Goal: Complete application form: Complete application form

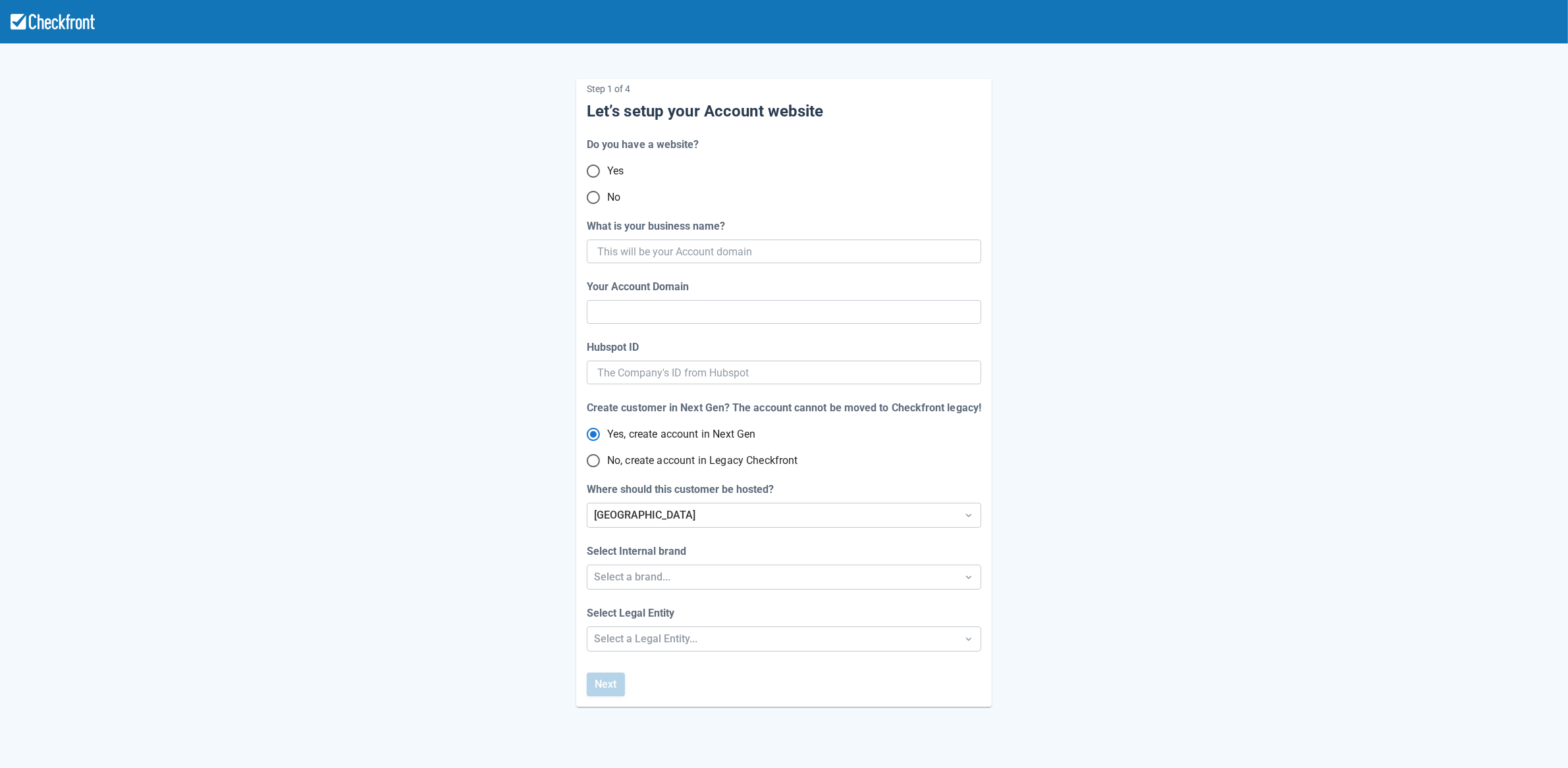
click at [597, 195] on input "No" at bounding box center [593, 197] width 28 height 28
radio input "true"
click at [638, 259] on input "What is your business name?" at bounding box center [782, 252] width 371 height 24
paste input "gpy-20250819t1000"
type input "gpy-20250819t1000"
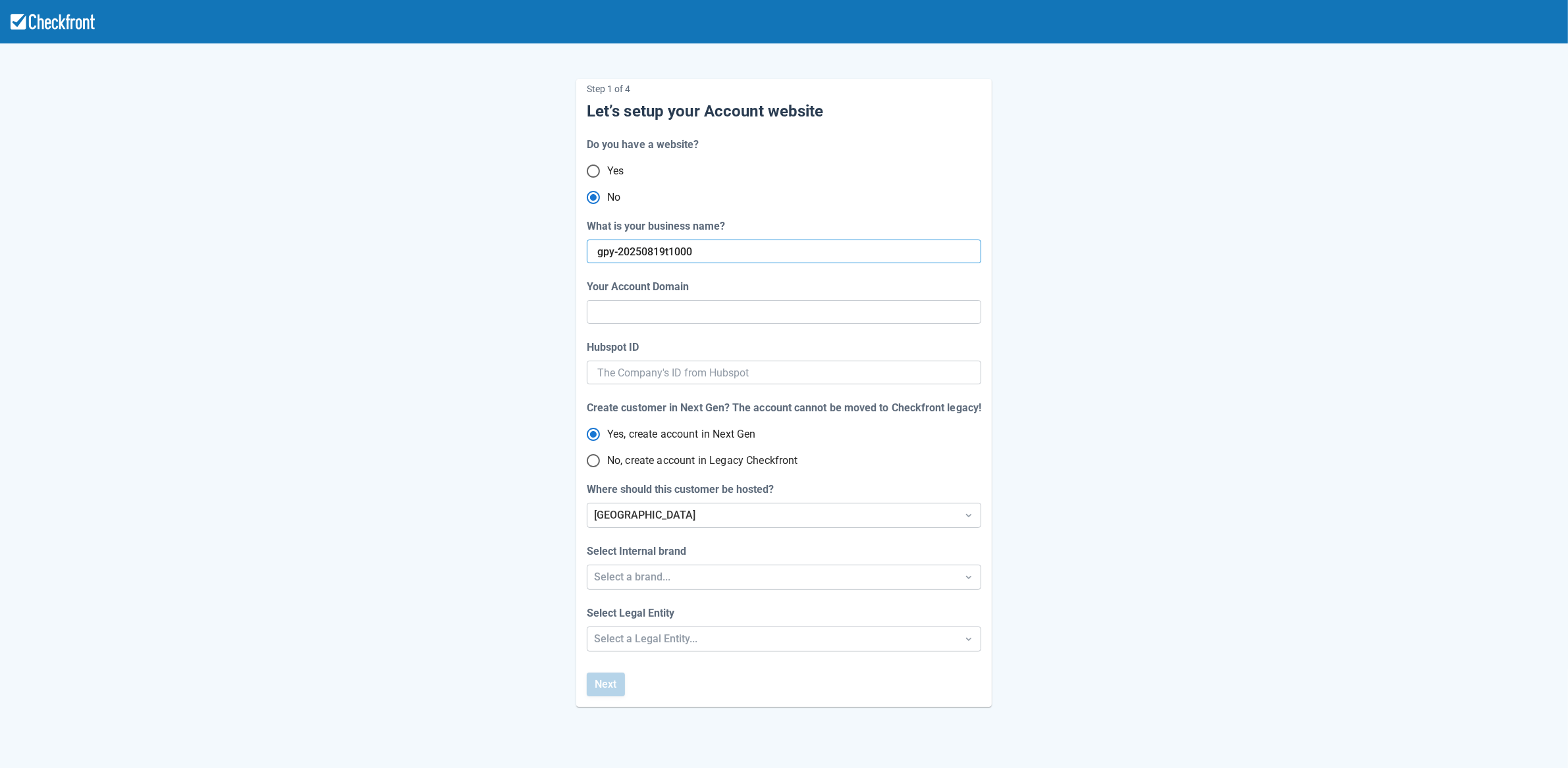
type input "gpy-20250819-t-1000"
radio input "true"
radio input "false"
type input "gpy-20250819t1000"
click at [638, 514] on div "[GEOGRAPHIC_DATA]" at bounding box center [771, 516] width 356 height 16
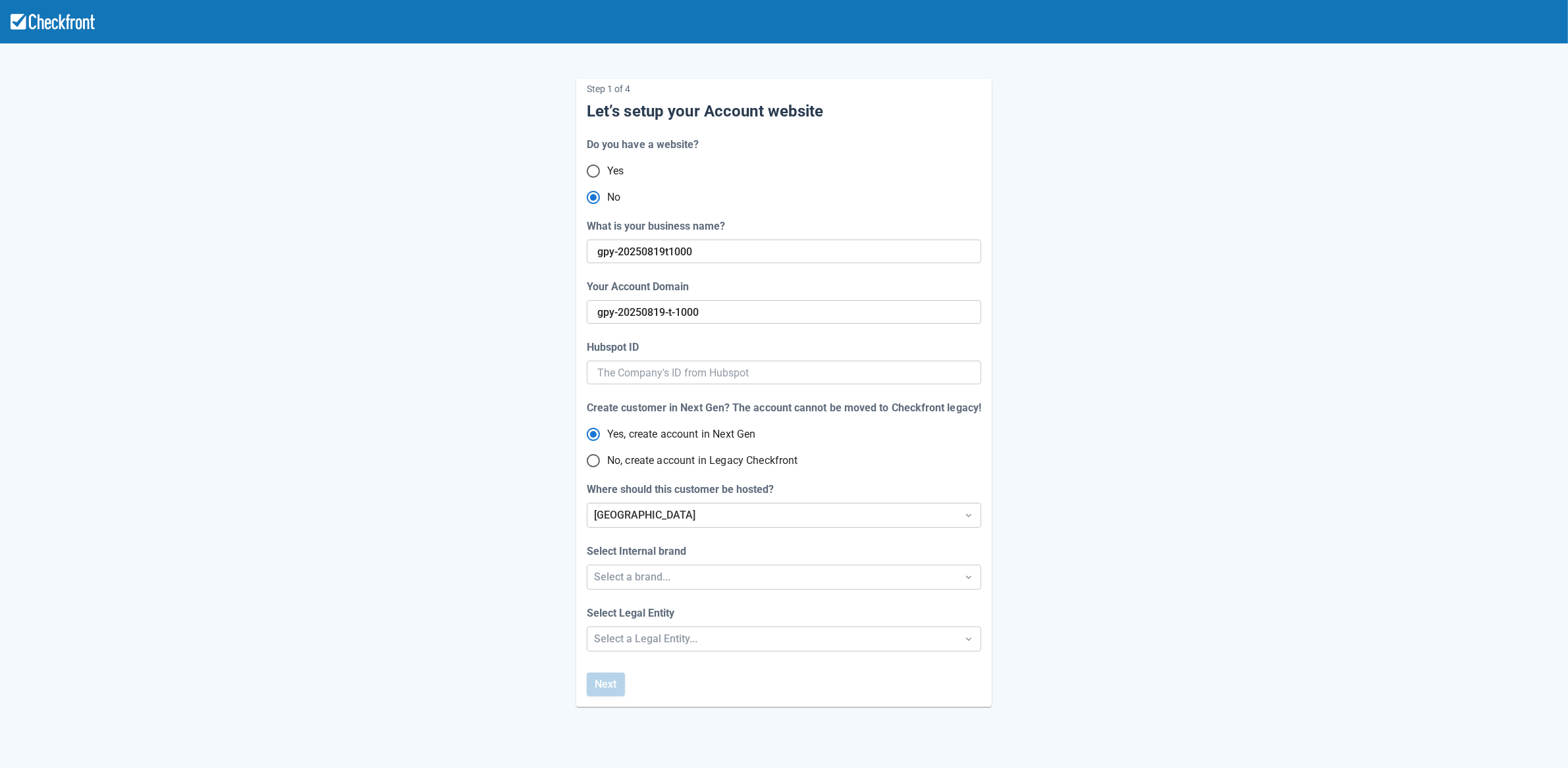
click at [1100, 513] on div "Step 1 of 4 Let’s setup your Account website Do you have a website? Yes No What…" at bounding box center [784, 382] width 751 height 649
click at [722, 579] on div "Select a brand..." at bounding box center [771, 578] width 356 height 16
click at [682, 615] on div "Checkfront" at bounding box center [784, 612] width 394 height 27
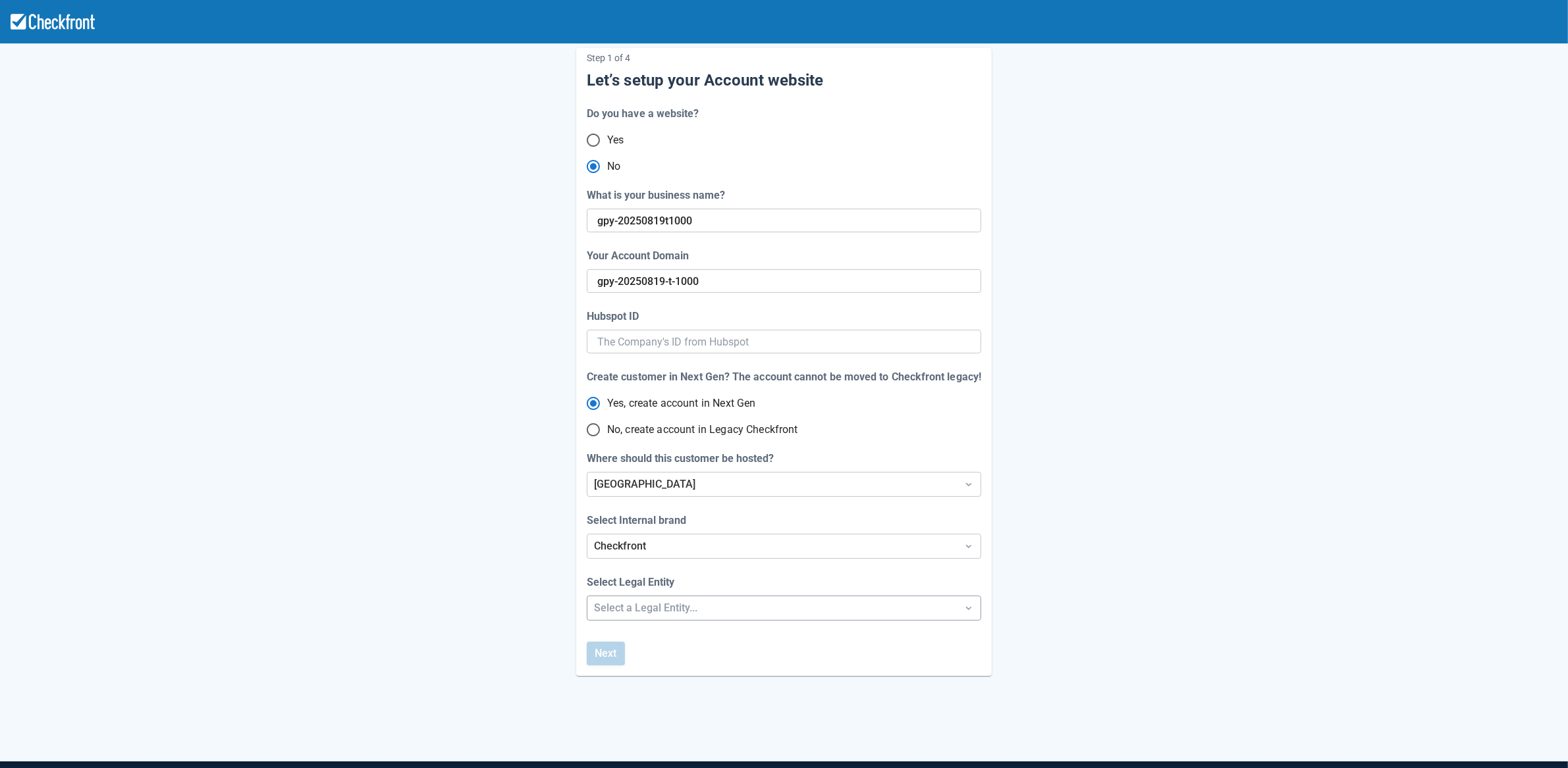
click at [671, 638] on div "Step 1 of 4 Let’s setup your Account website Do you have a website? Yes No What…" at bounding box center [784, 405] width 1568 height 872
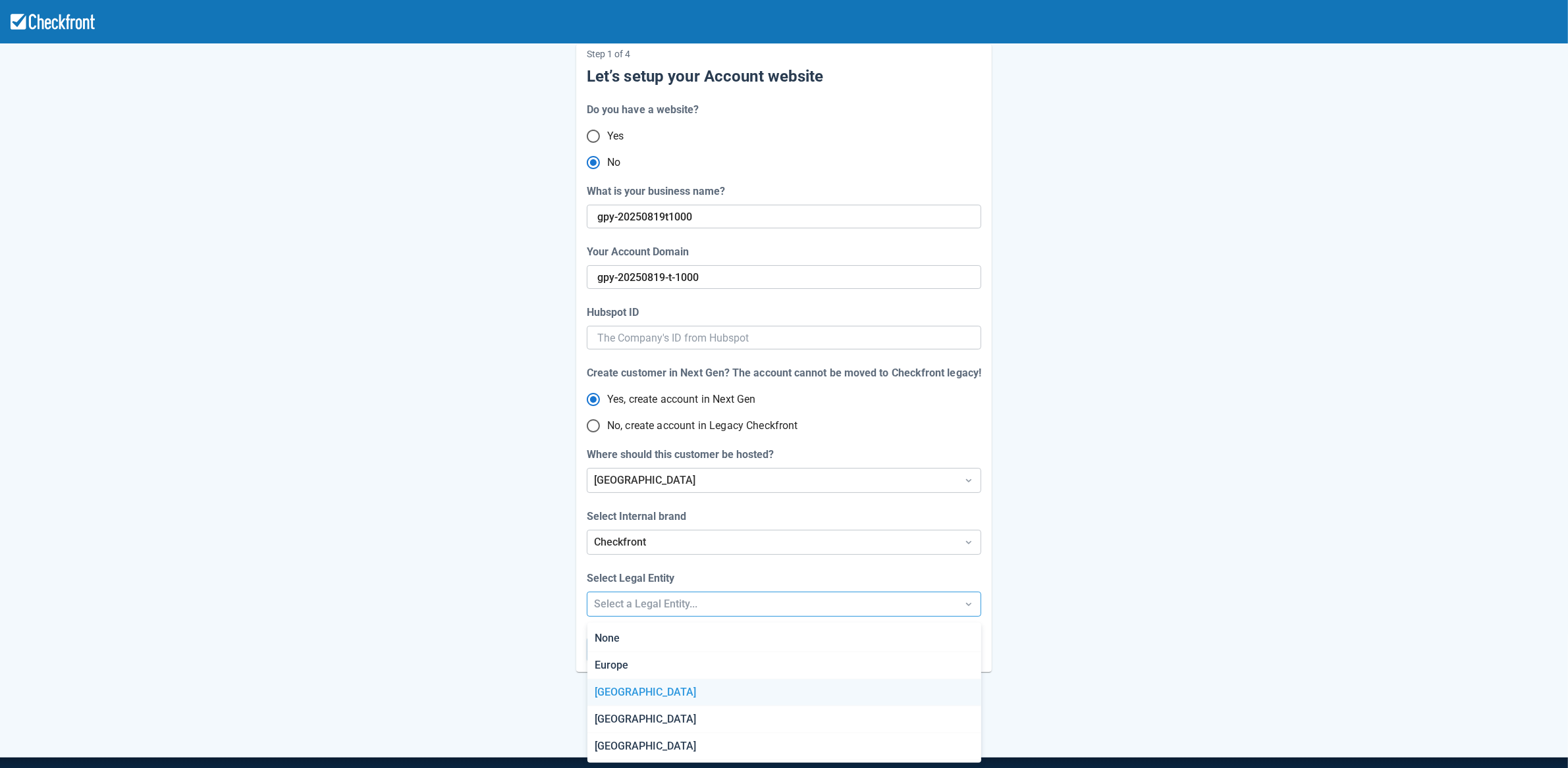
click at [654, 687] on div "[GEOGRAPHIC_DATA]" at bounding box center [784, 693] width 394 height 27
radio input "false"
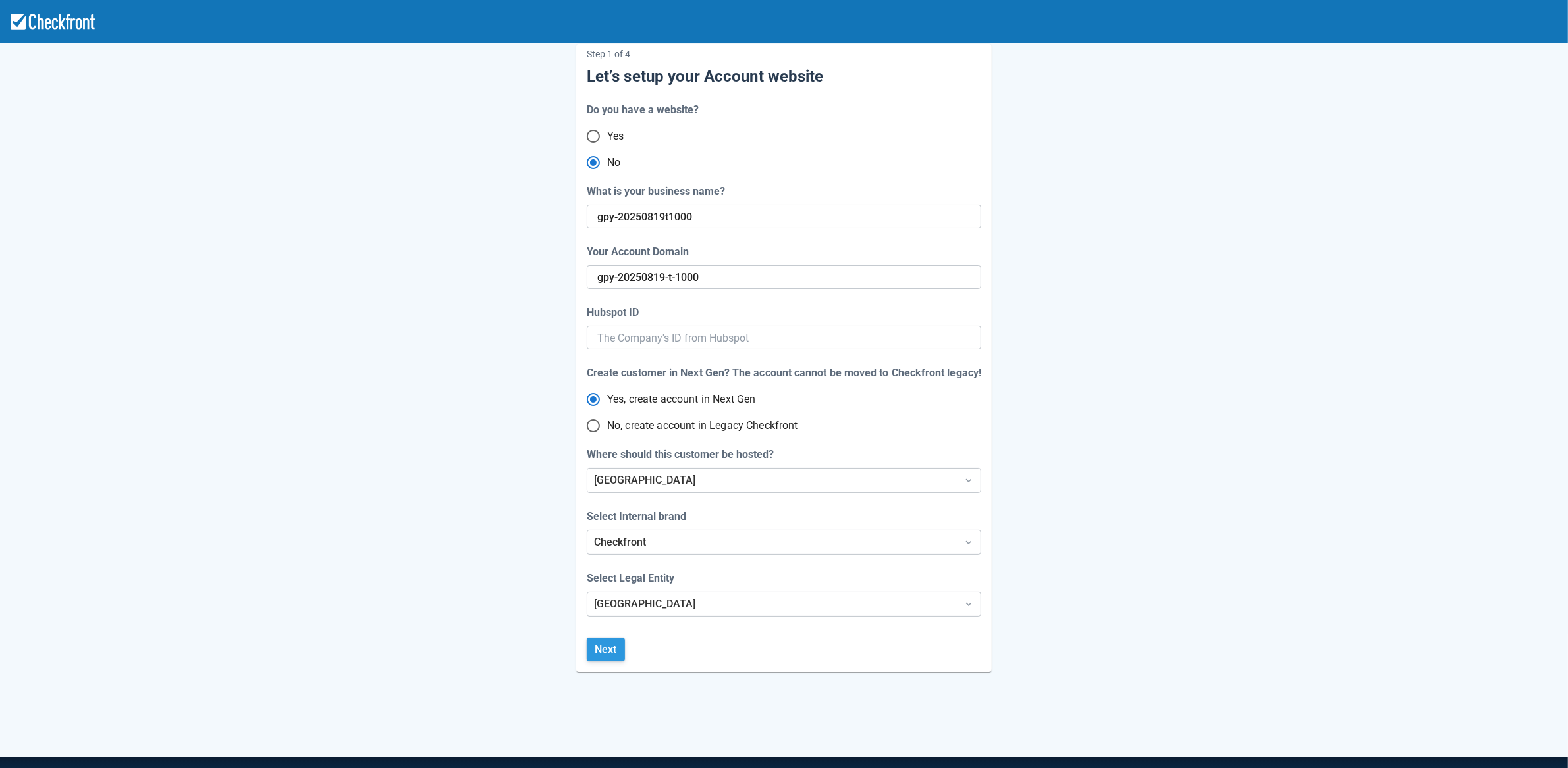
click at [603, 648] on button "Next" at bounding box center [605, 650] width 38 height 24
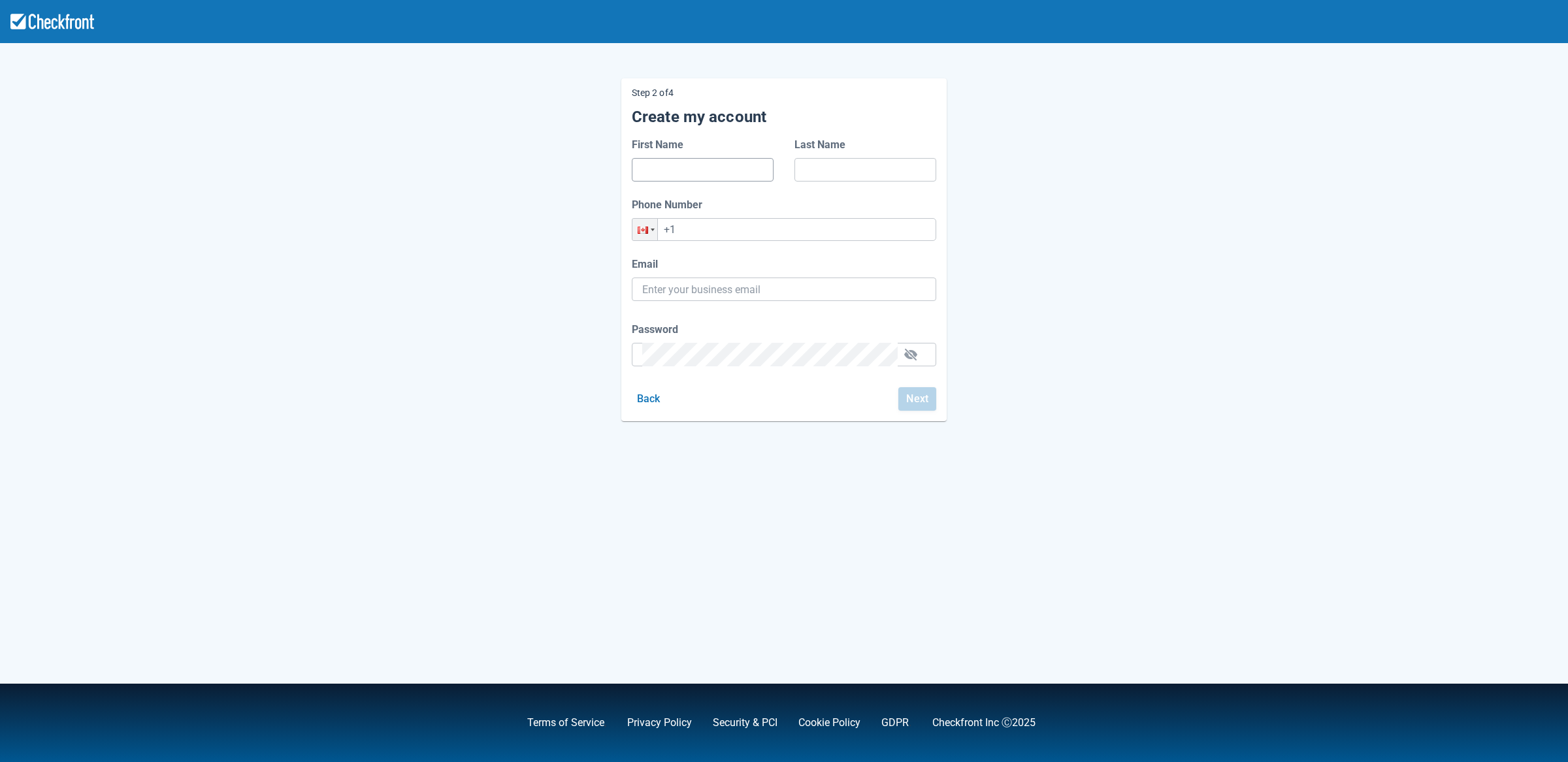
click at [719, 157] on body "Step 2 of 4 Create my account First Name Last Name Phone Number Phone +1 Email …" at bounding box center [784, 381] width 1568 height 762
type input "d"
click at [867, 178] on input "Last Name" at bounding box center [865, 170] width 120 height 24
type input "d"
click at [764, 228] on input "+1" at bounding box center [784, 229] width 305 height 23
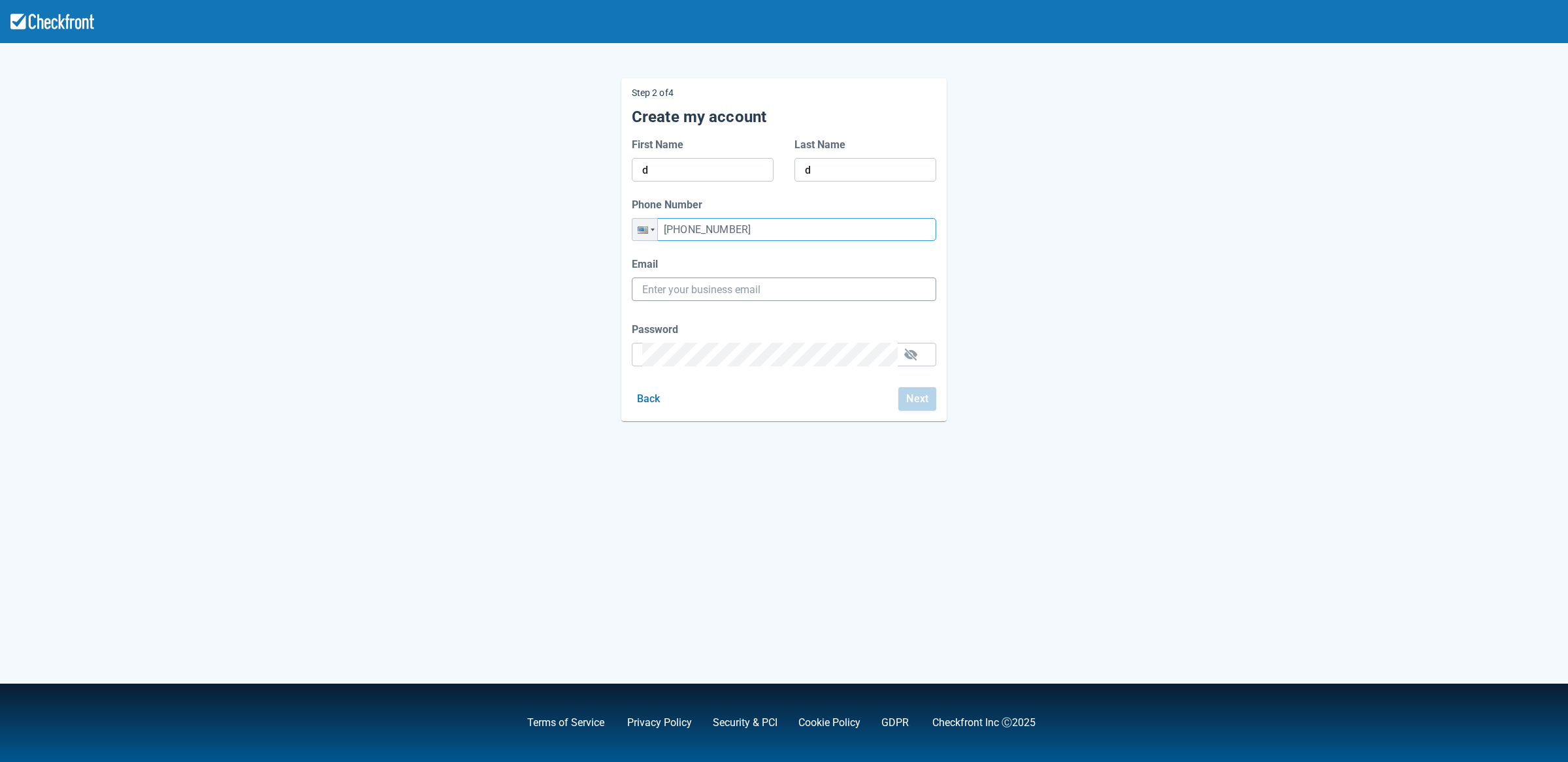
type input "+1 (454) 543-5435"
click at [717, 300] on input "Email" at bounding box center [784, 290] width 284 height 24
paste input "gpy-20250819t1000@email.ghostinspector.com"
type input "gpy-20250819t1000@email.ghostinspector.com"
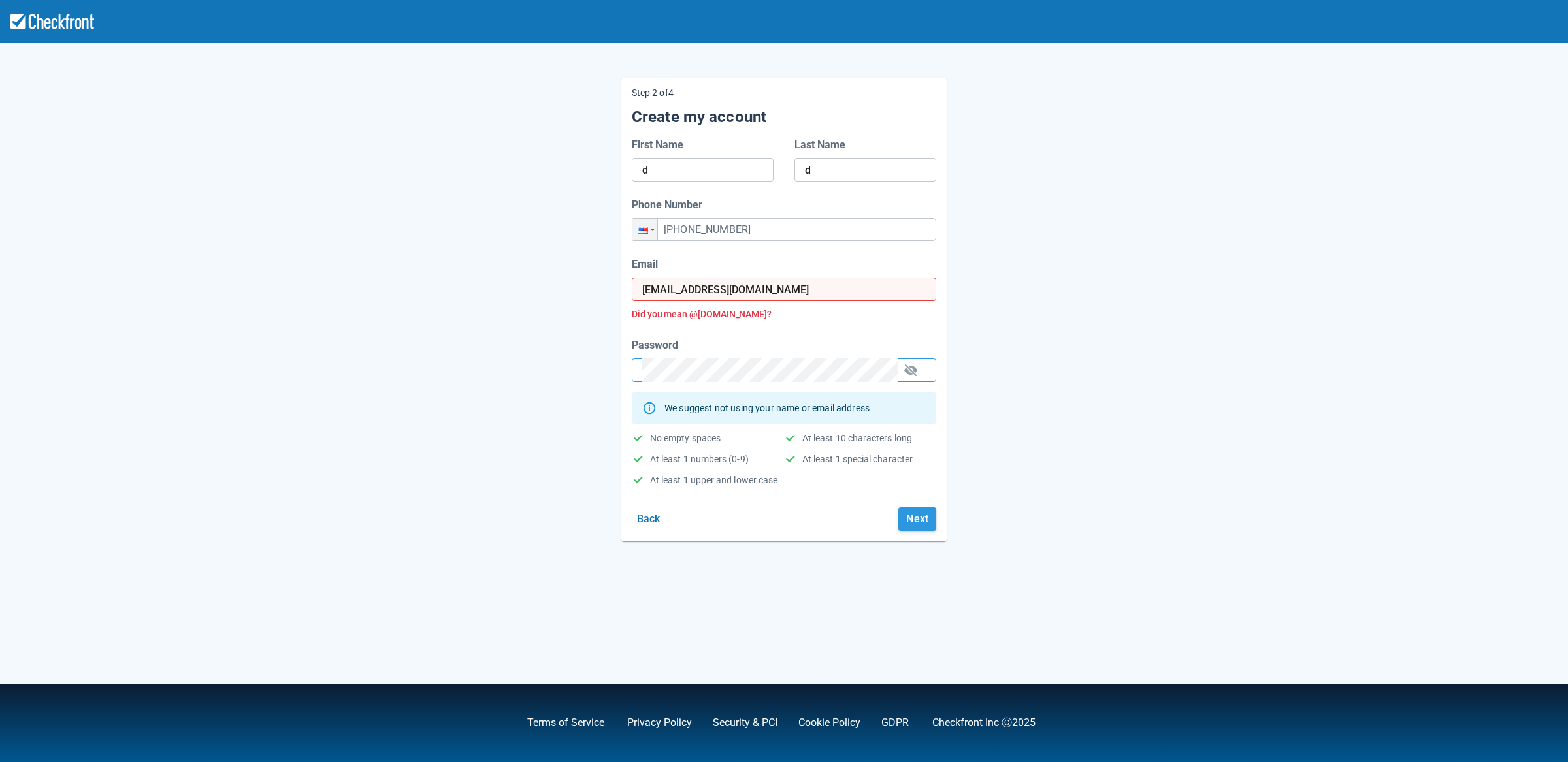
click at [910, 519] on button "Next" at bounding box center [917, 520] width 38 height 24
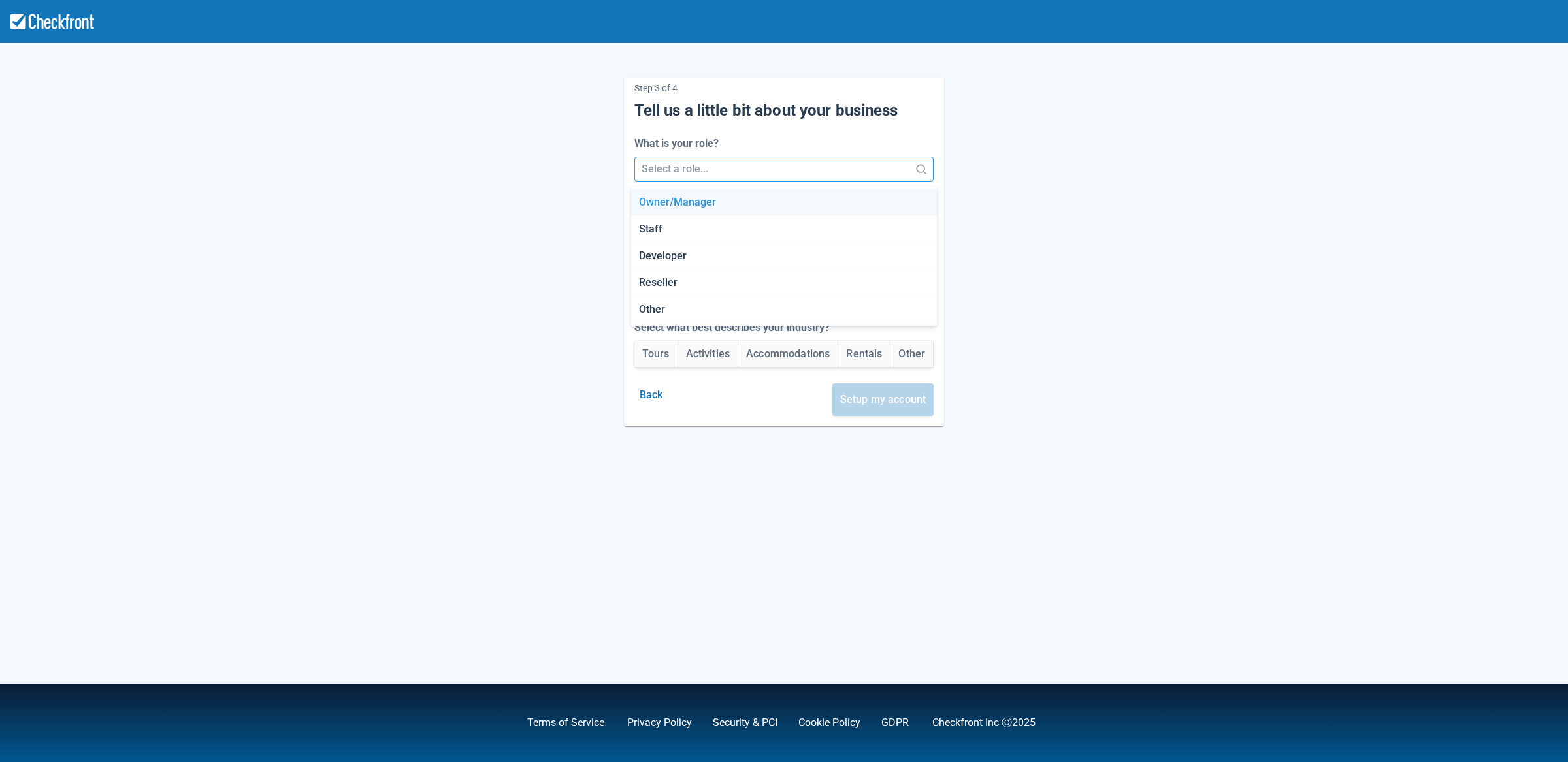
click at [759, 167] on div at bounding box center [773, 168] width 262 height 18
click at [729, 259] on div "Developer" at bounding box center [784, 257] width 306 height 27
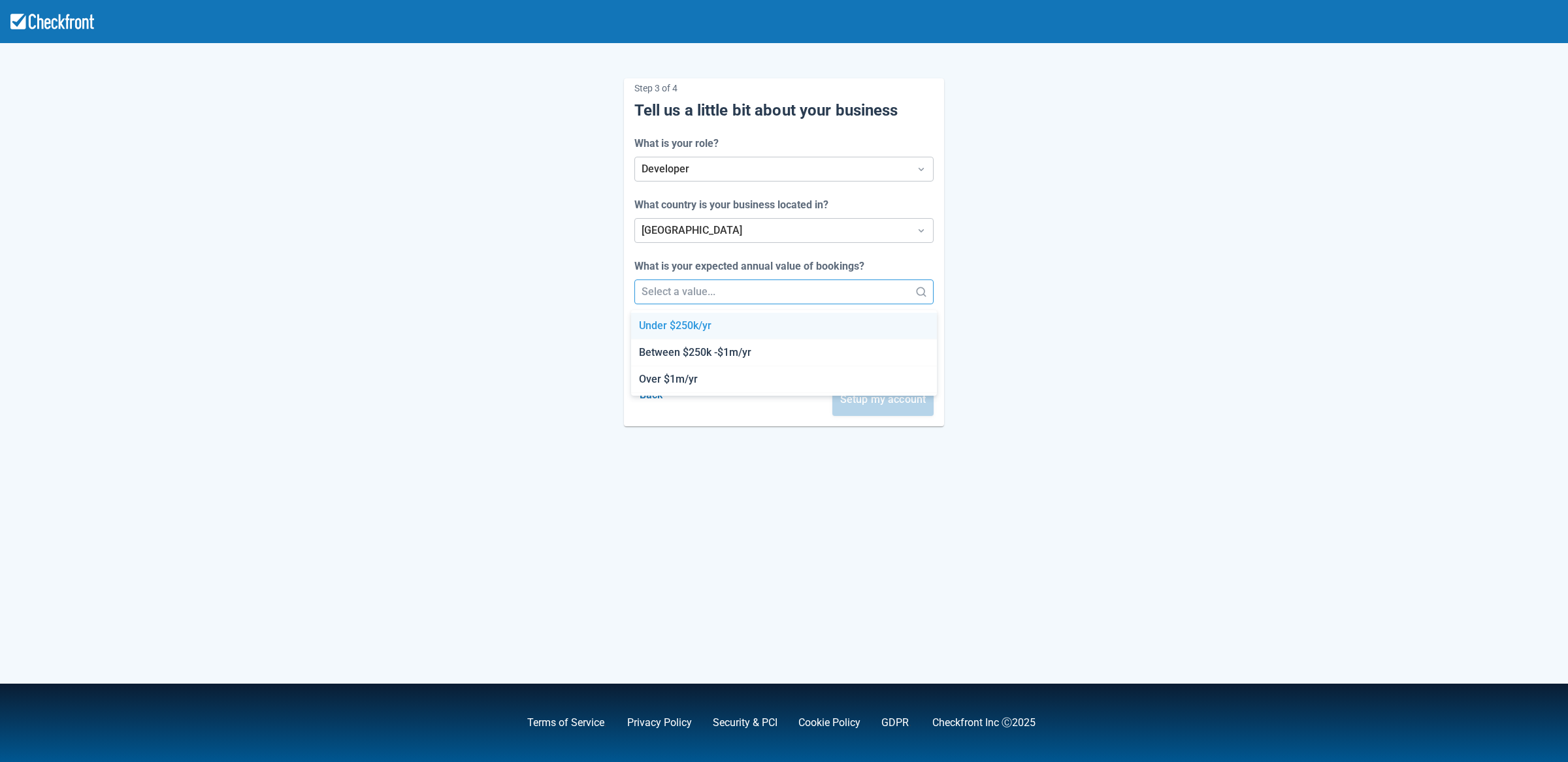
click at [725, 296] on div at bounding box center [773, 291] width 262 height 18
click at [712, 347] on div "Between $250k -$1m/yr" at bounding box center [784, 353] width 306 height 27
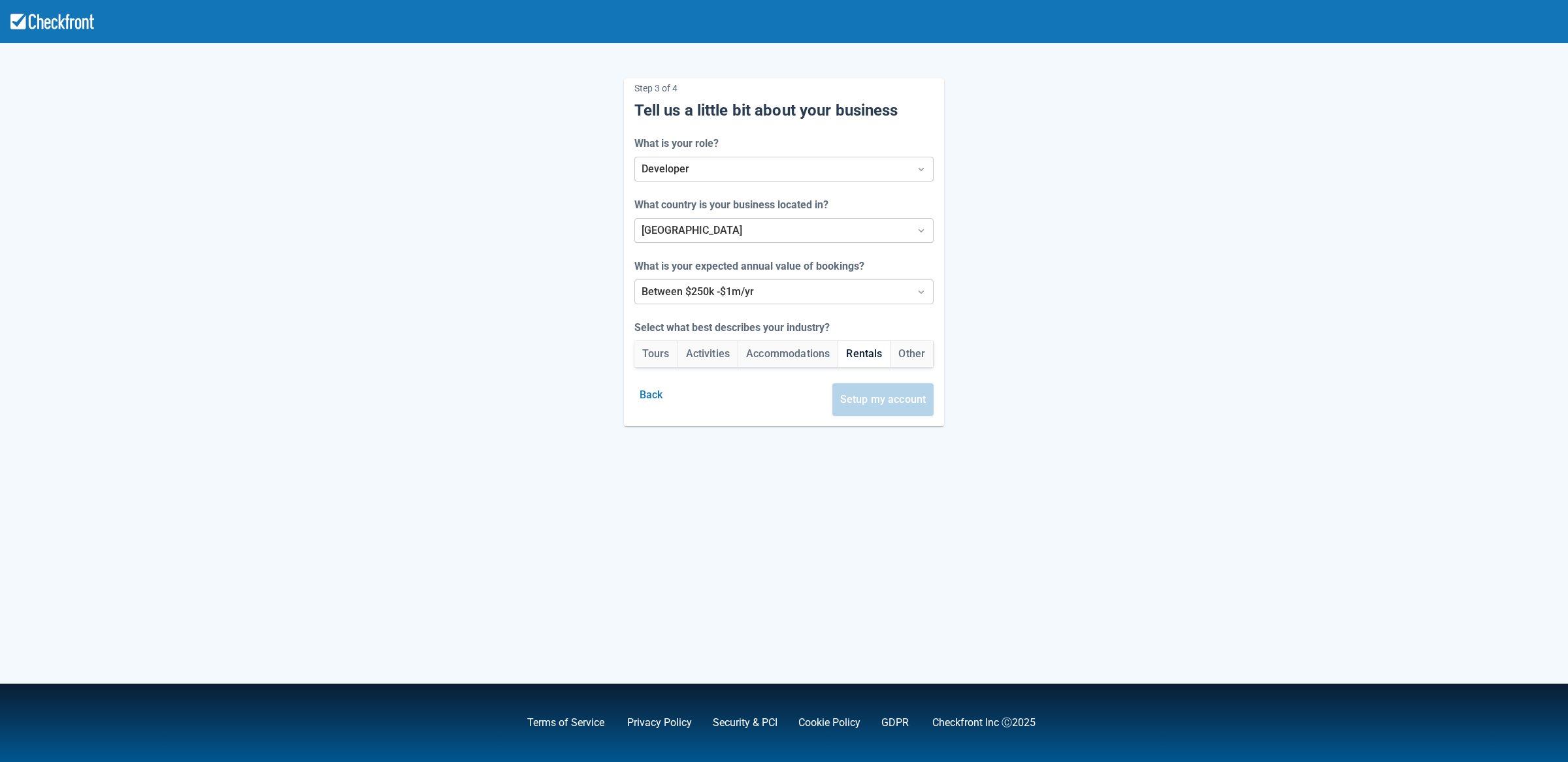
click at [862, 354] on button "Rentals" at bounding box center [865, 353] width 52 height 26
click at [903, 398] on button "Setup my account" at bounding box center [883, 399] width 102 height 32
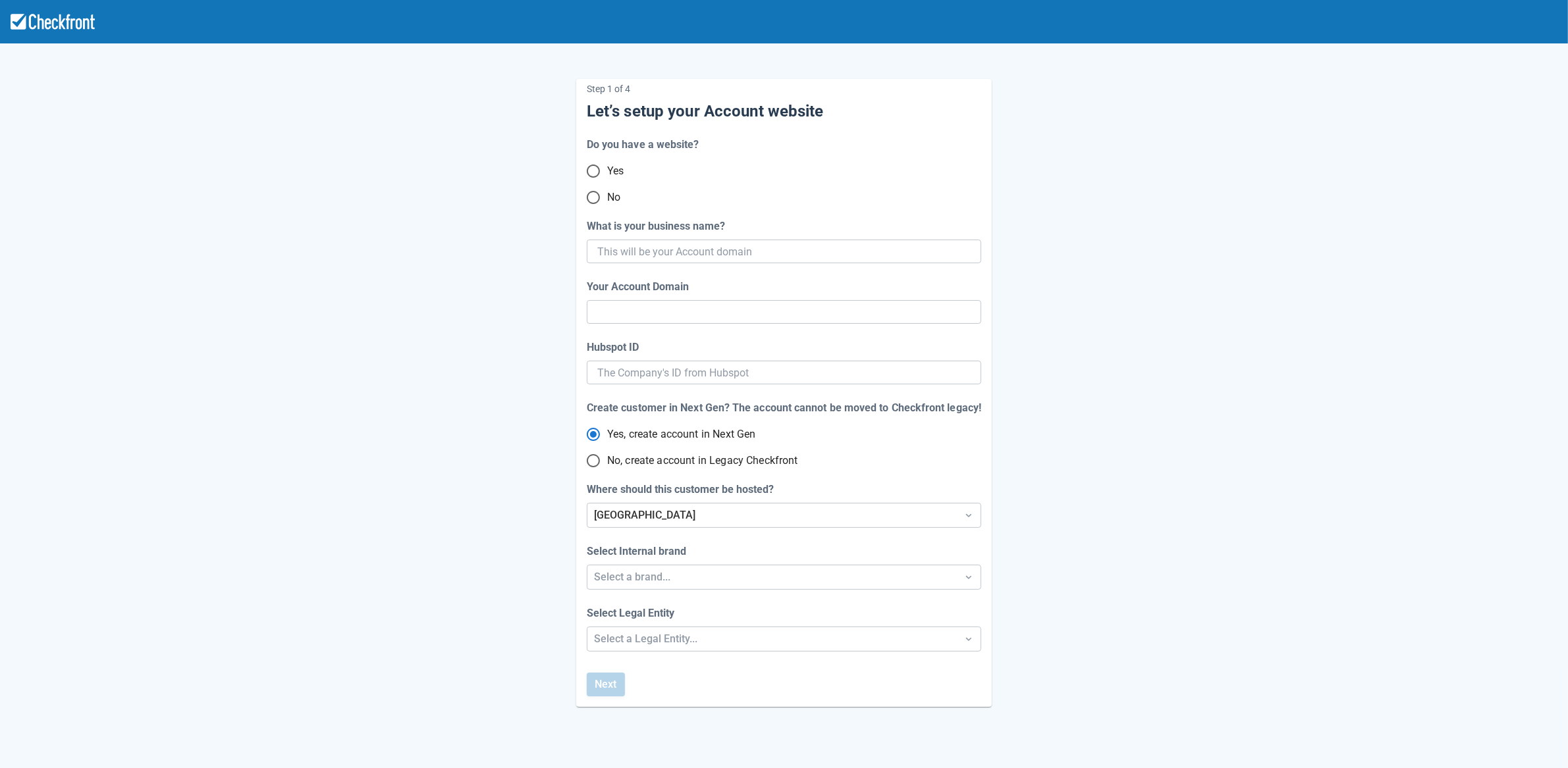
click at [594, 195] on input "No" at bounding box center [593, 197] width 28 height 28
radio input "true"
click at [648, 246] on input "What is your business name?" at bounding box center [782, 252] width 371 height 24
paste input "gpy-20250819t1010"
type input "gpy-20250819t1010"
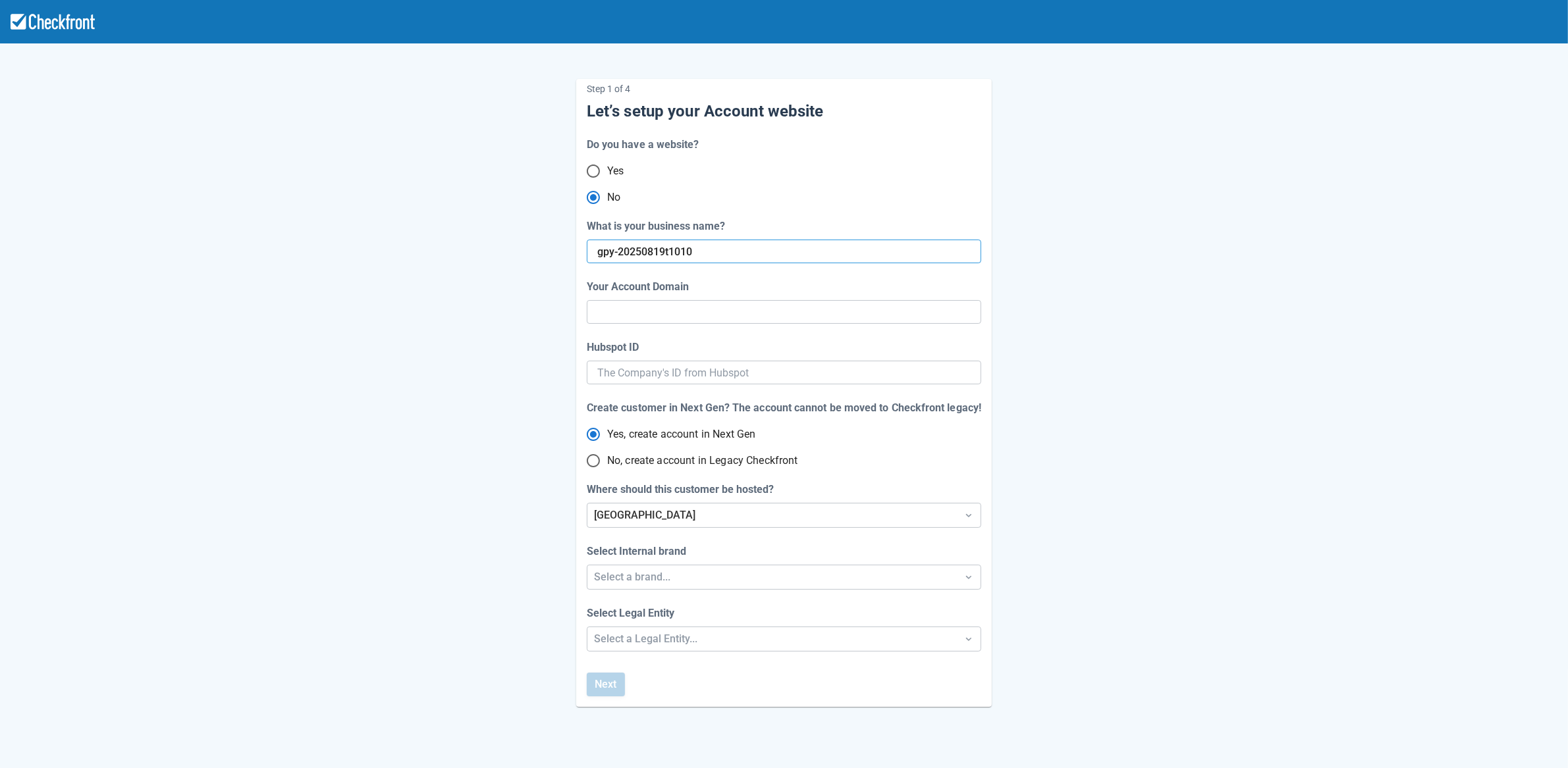
type input "gpy-20250819-t-1010"
radio input "true"
radio input "false"
type input "gpy-20250819t1010"
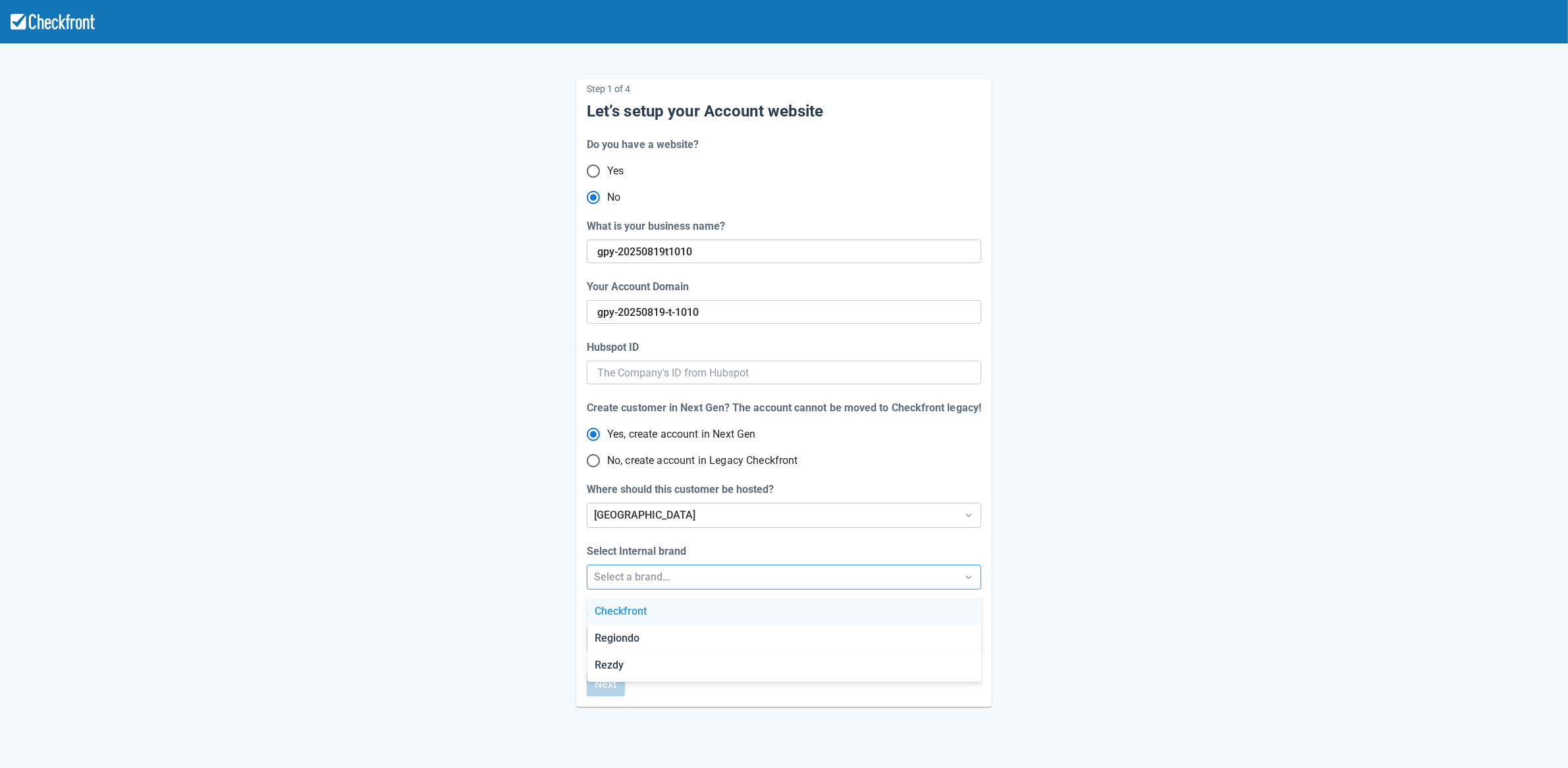
click at [674, 581] on div "Select a brand..." at bounding box center [771, 578] width 356 height 16
click at [667, 605] on div "Checkfront" at bounding box center [784, 612] width 394 height 27
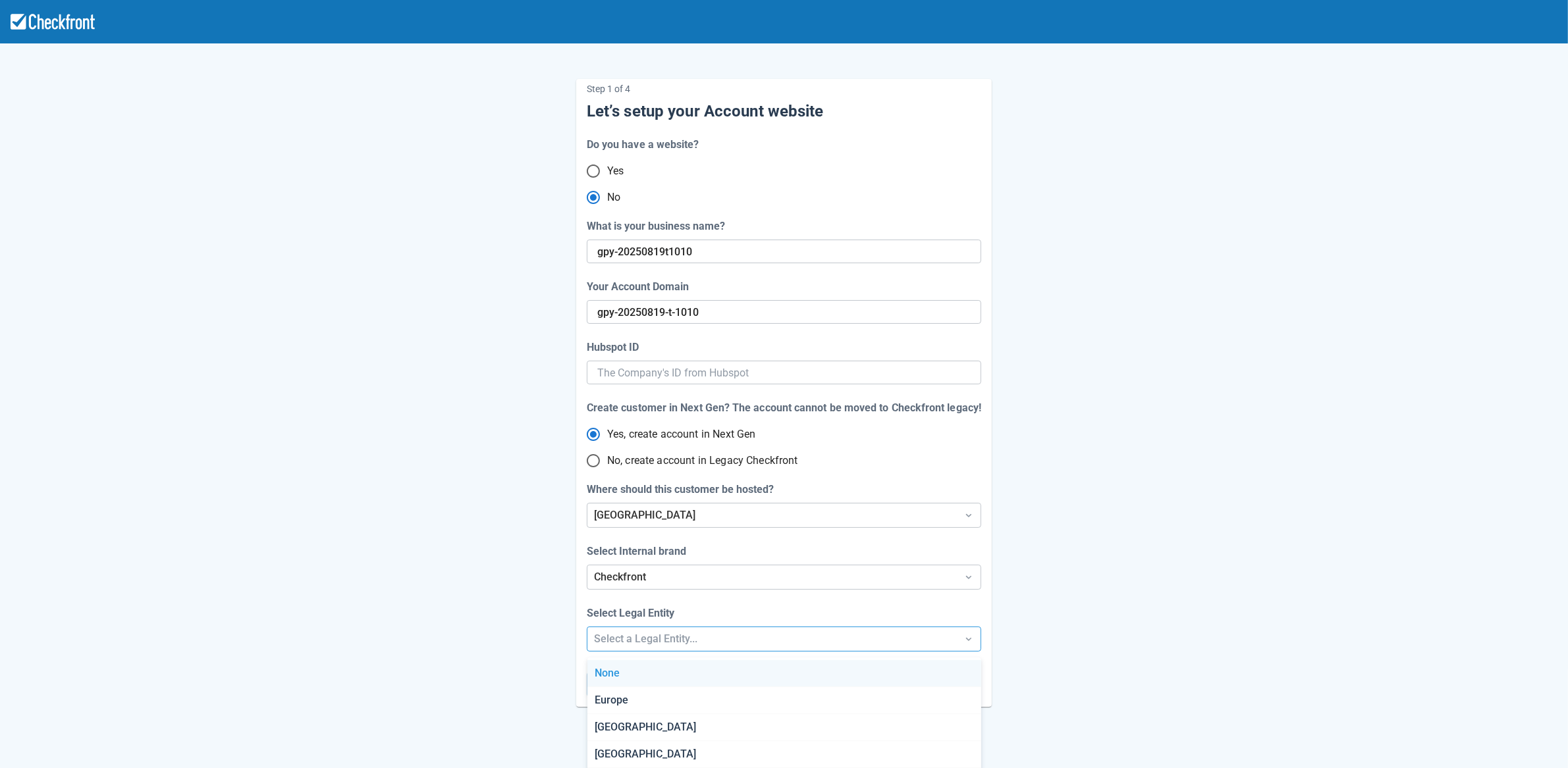
scroll to position [35, 0]
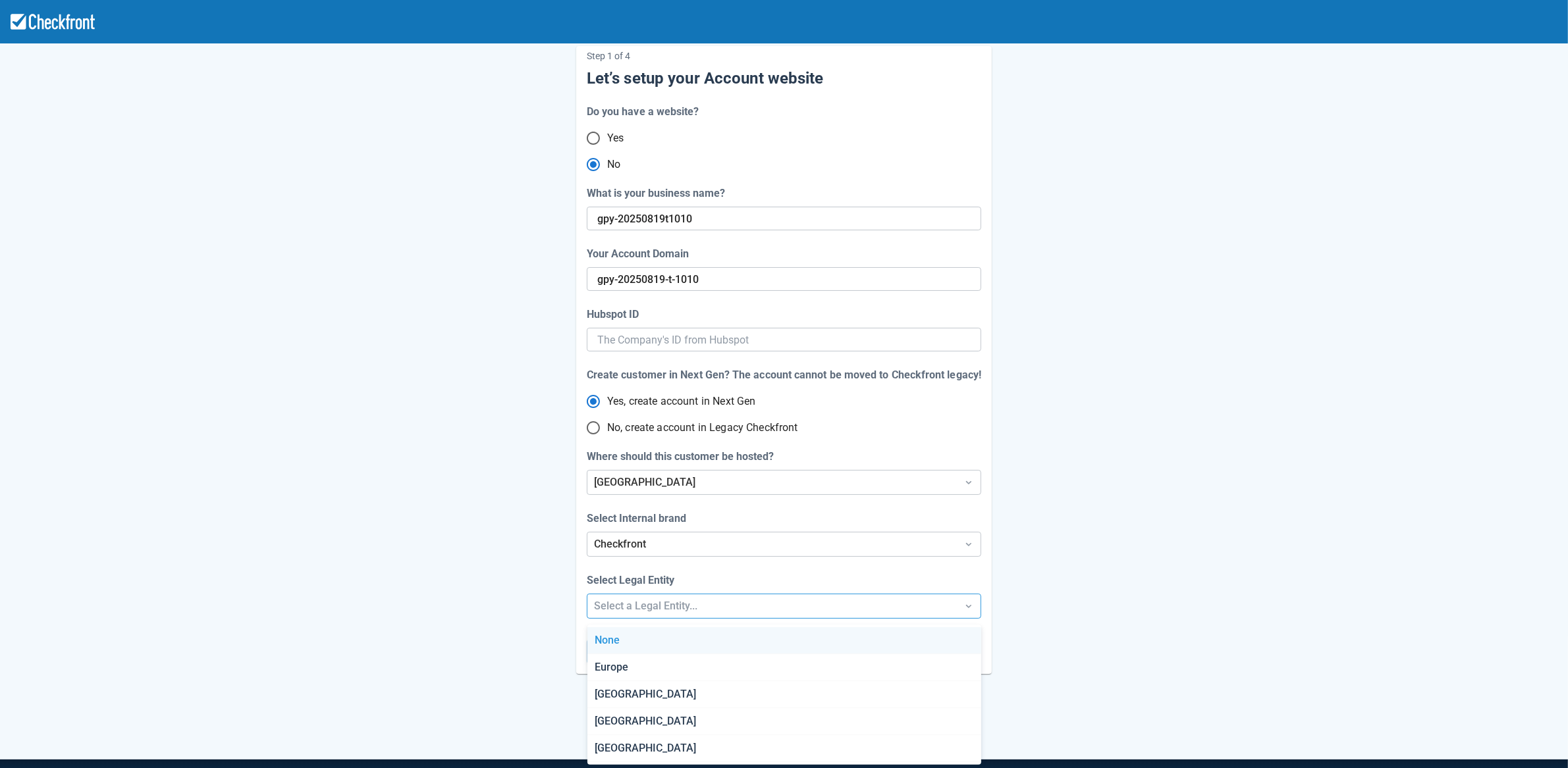
click at [681, 643] on div "Step 1 of 4 Let’s setup your Account website Do you have a website? Yes No What…" at bounding box center [784, 403] width 1568 height 872
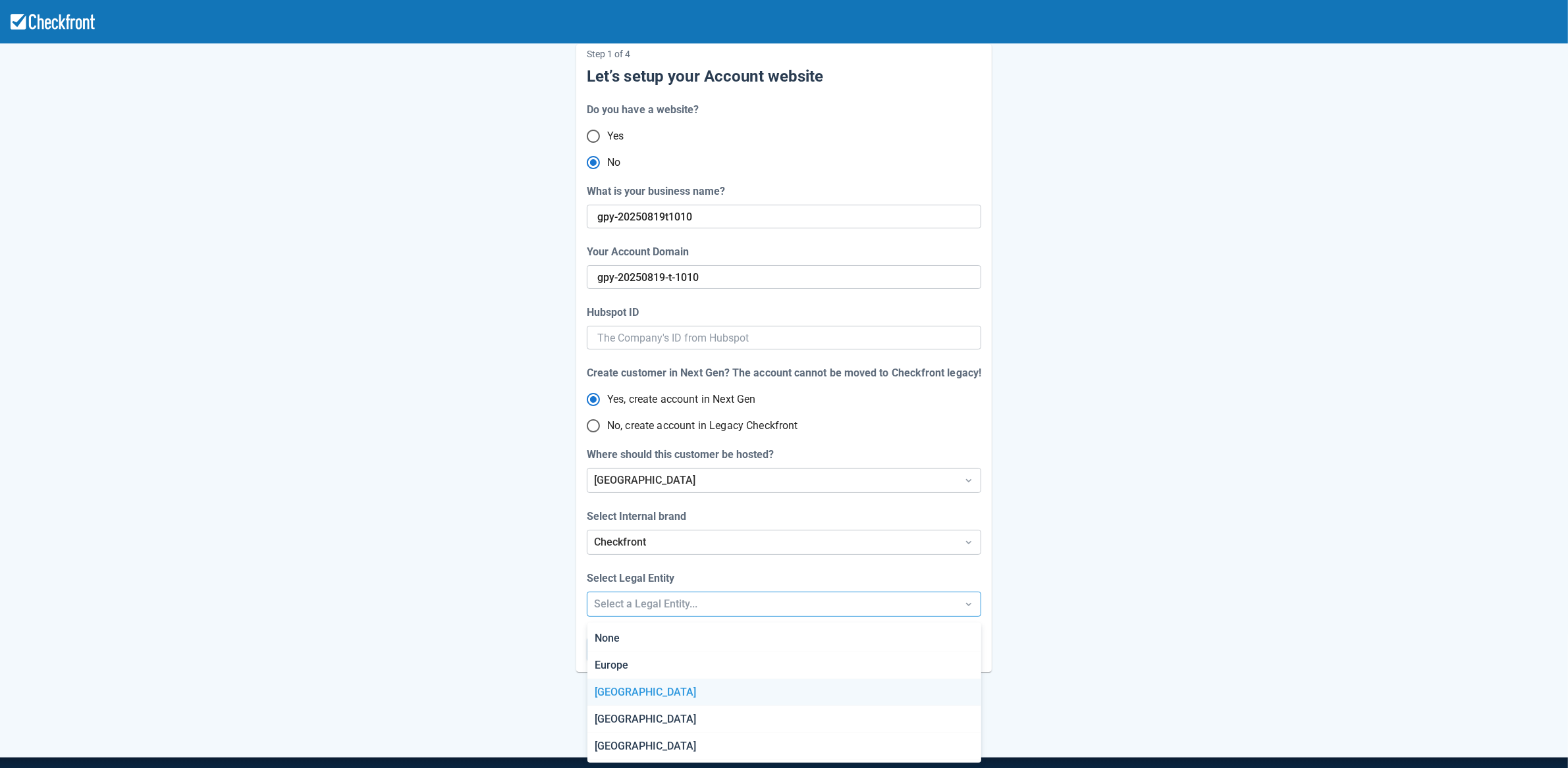
click at [639, 682] on div "[GEOGRAPHIC_DATA]" at bounding box center [784, 693] width 394 height 27
radio input "false"
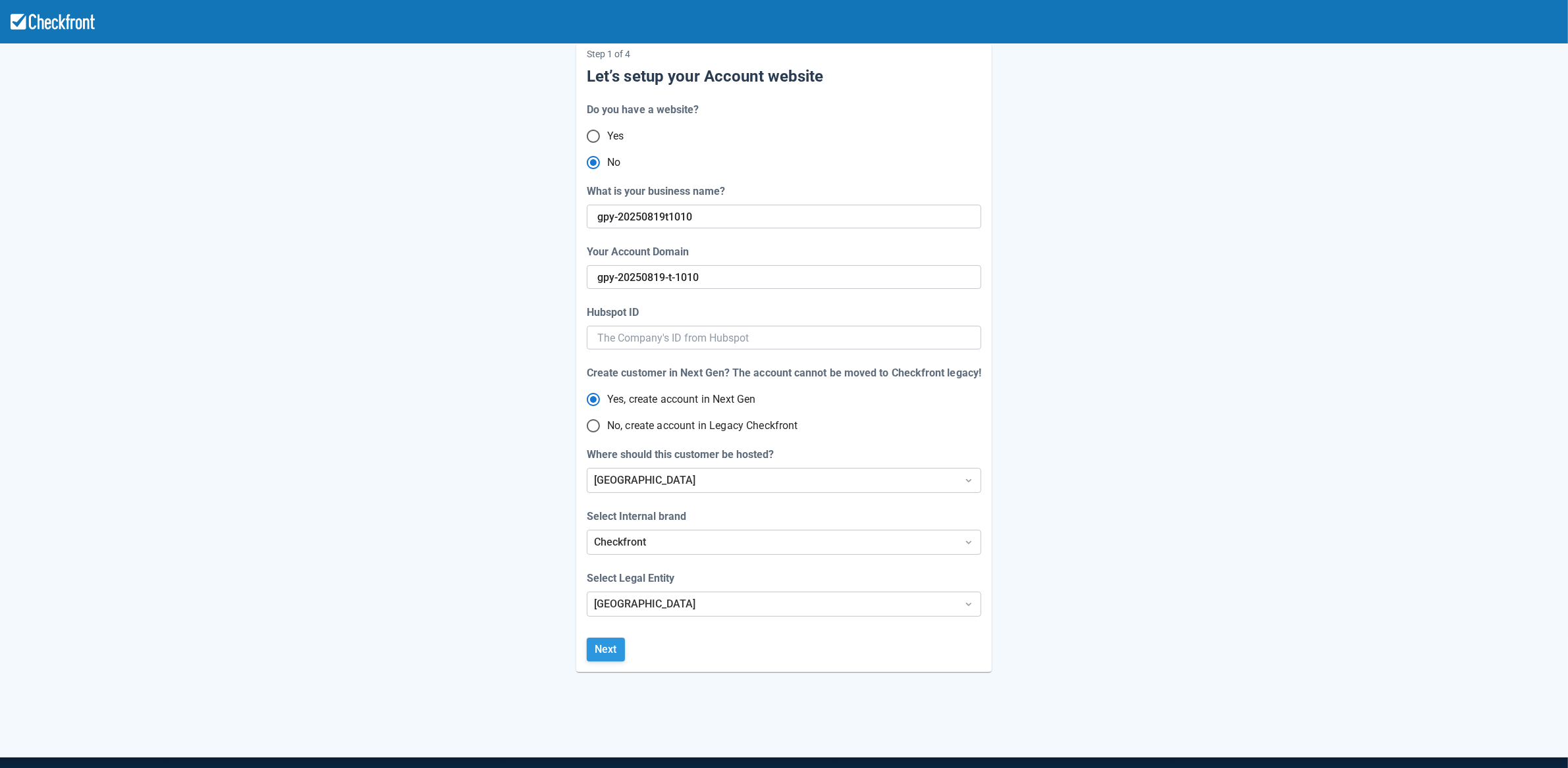
click at [609, 647] on button "Next" at bounding box center [605, 650] width 38 height 24
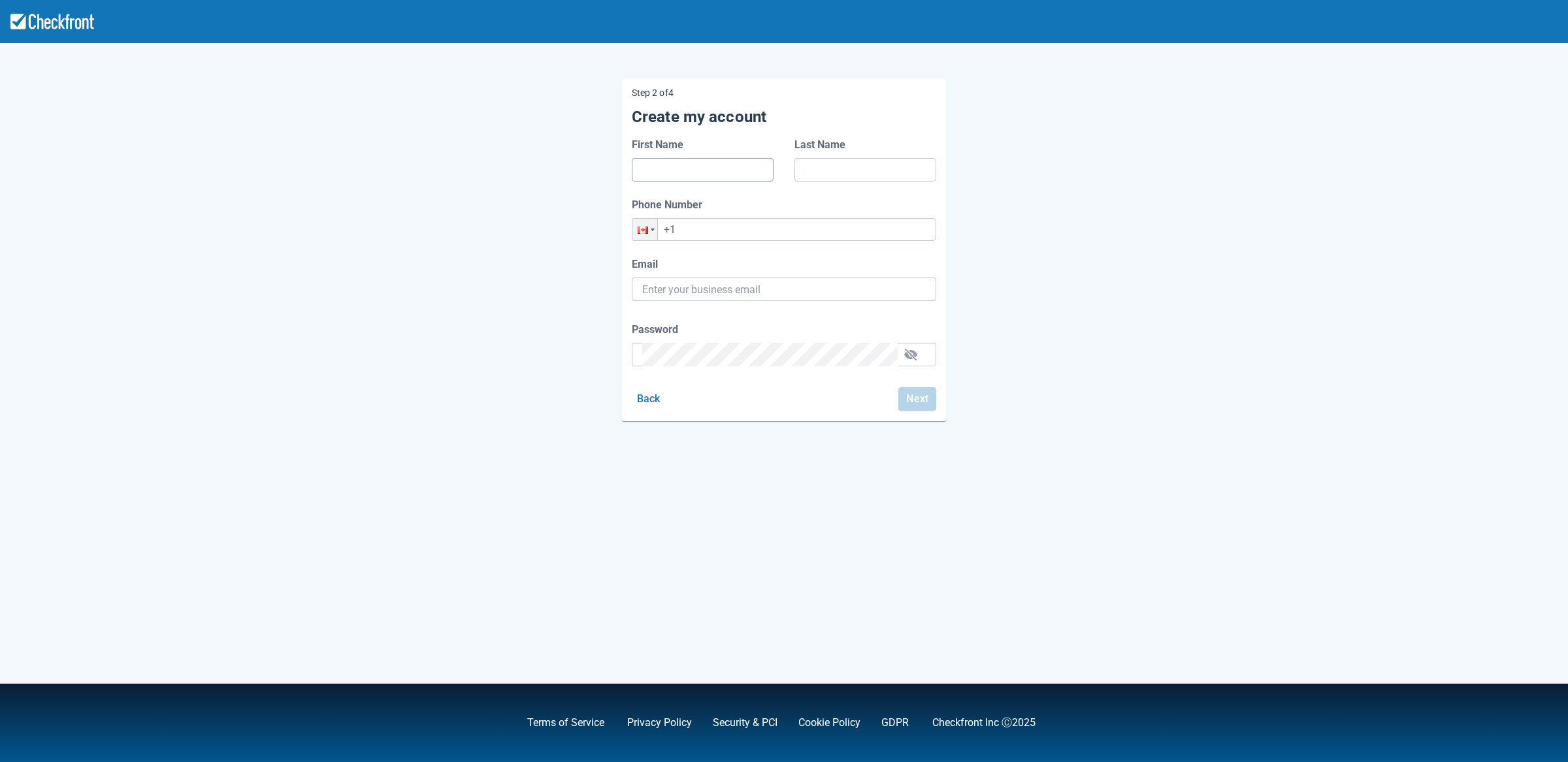
click at [716, 170] on input "First Name" at bounding box center [702, 170] width 120 height 24
type input "f"
click at [825, 171] on input "Last Name" at bounding box center [865, 170] width 120 height 24
type input "f"
click at [750, 236] on input "+1" at bounding box center [784, 229] width 305 height 23
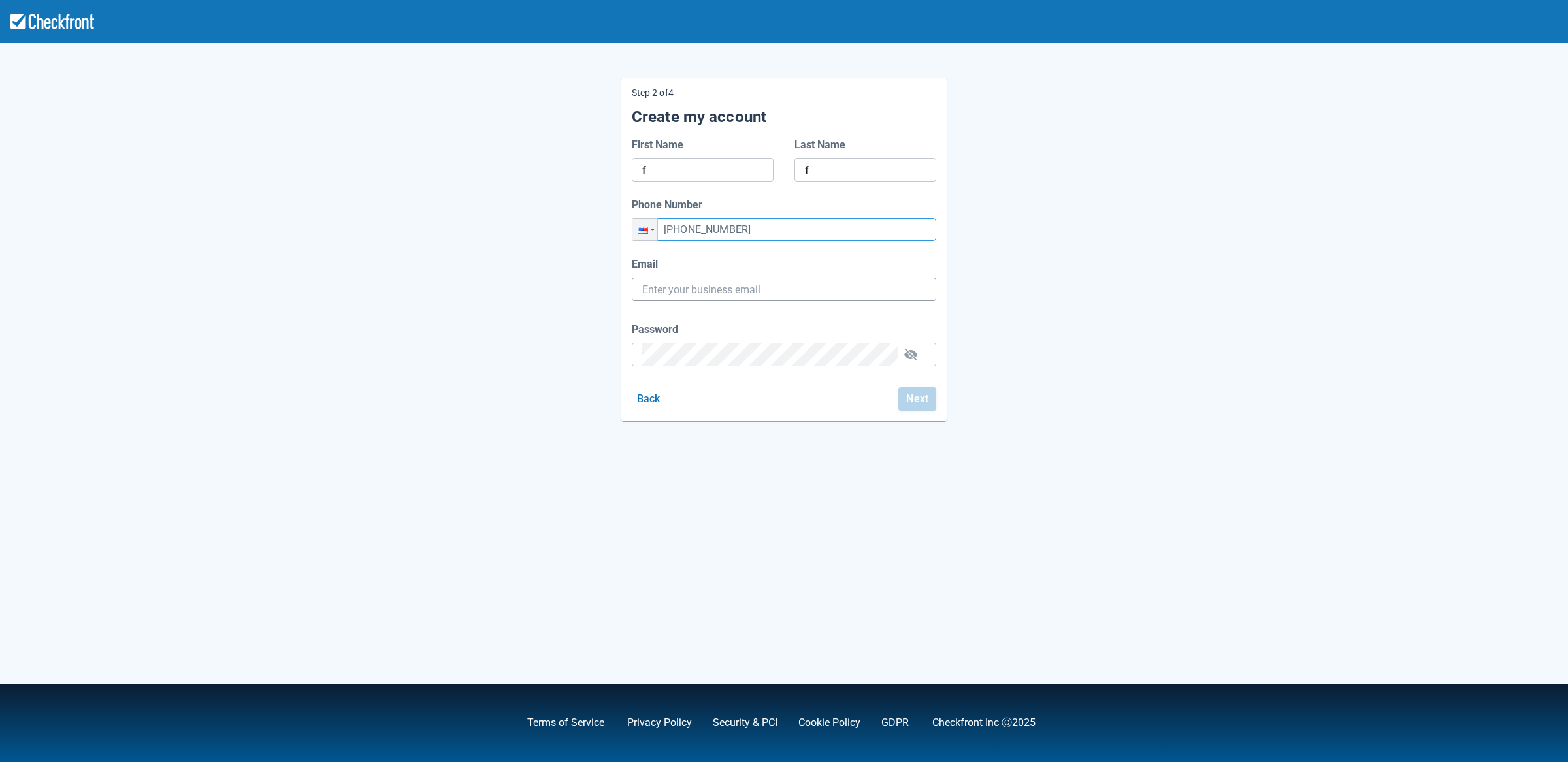
type input "[PHONE_NUMBER]"
click at [711, 296] on input "Email" at bounding box center [784, 290] width 284 height 24
paste input "[EMAIL_ADDRESS][DOMAIN_NAME]"
type input "[EMAIL_ADDRESS][DOMAIN_NAME]"
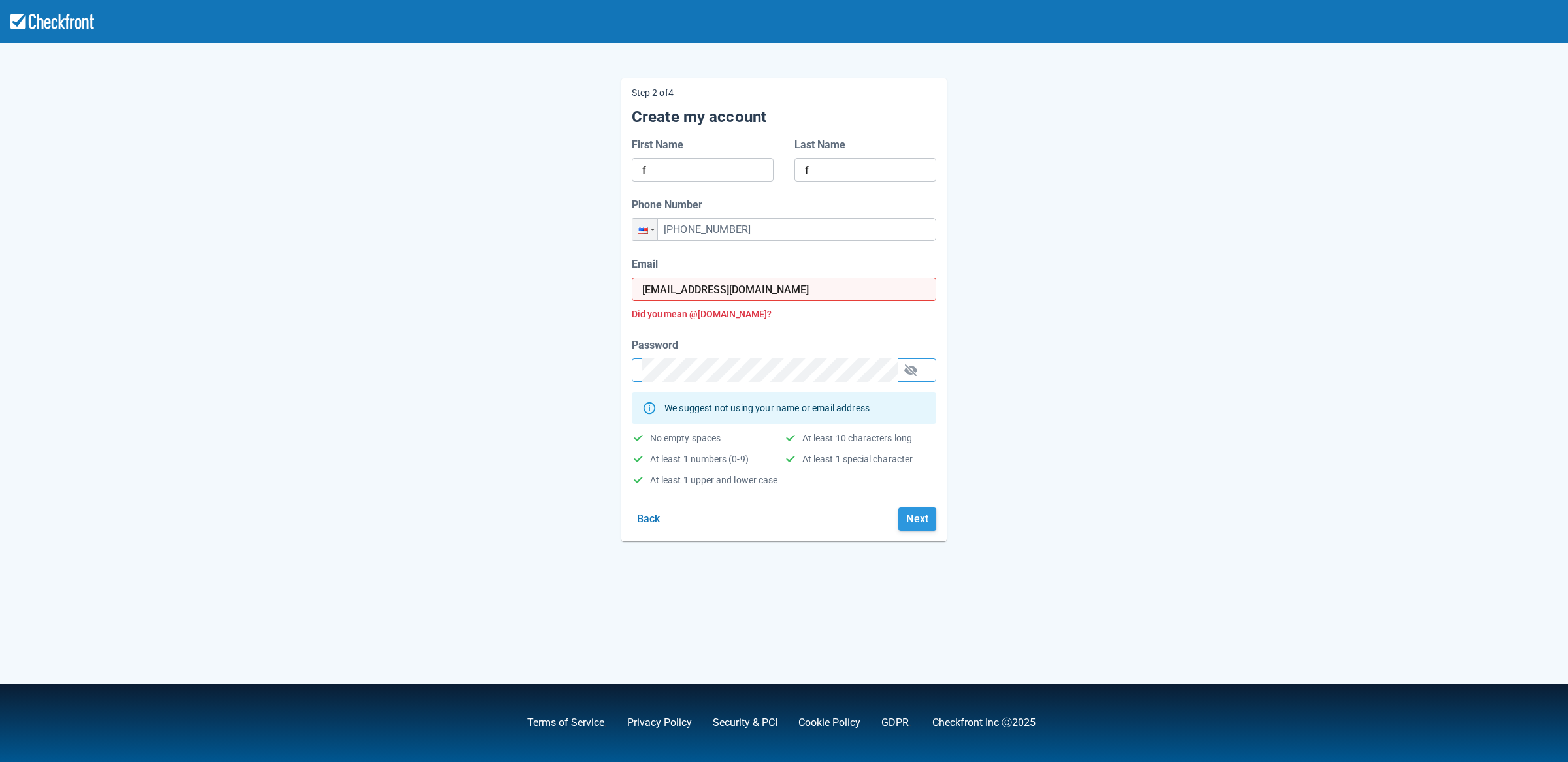
click at [927, 523] on button "Next" at bounding box center [917, 520] width 38 height 24
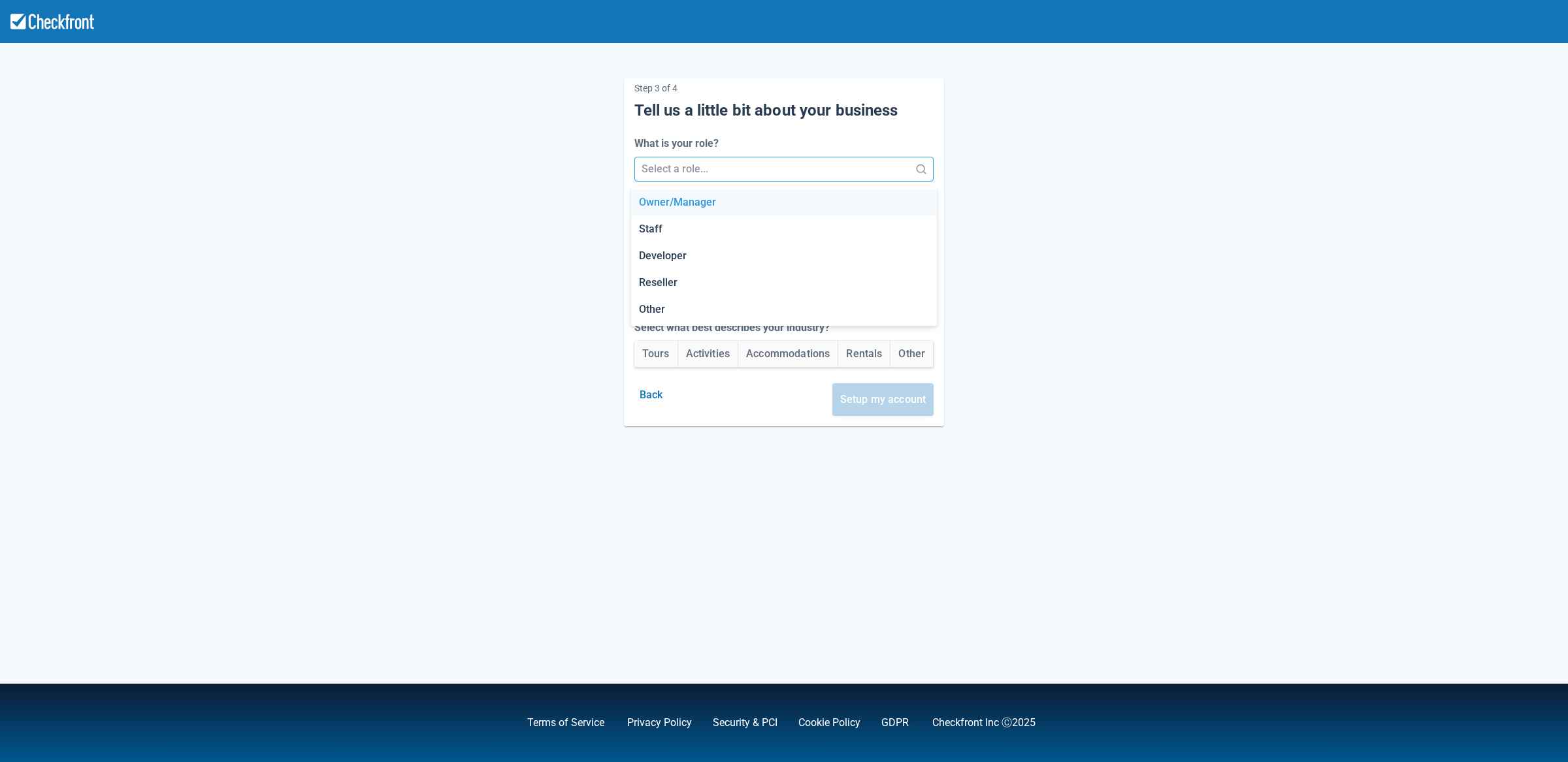
click at [756, 162] on div at bounding box center [773, 168] width 262 height 18
click at [739, 232] on div "Staff" at bounding box center [784, 230] width 306 height 27
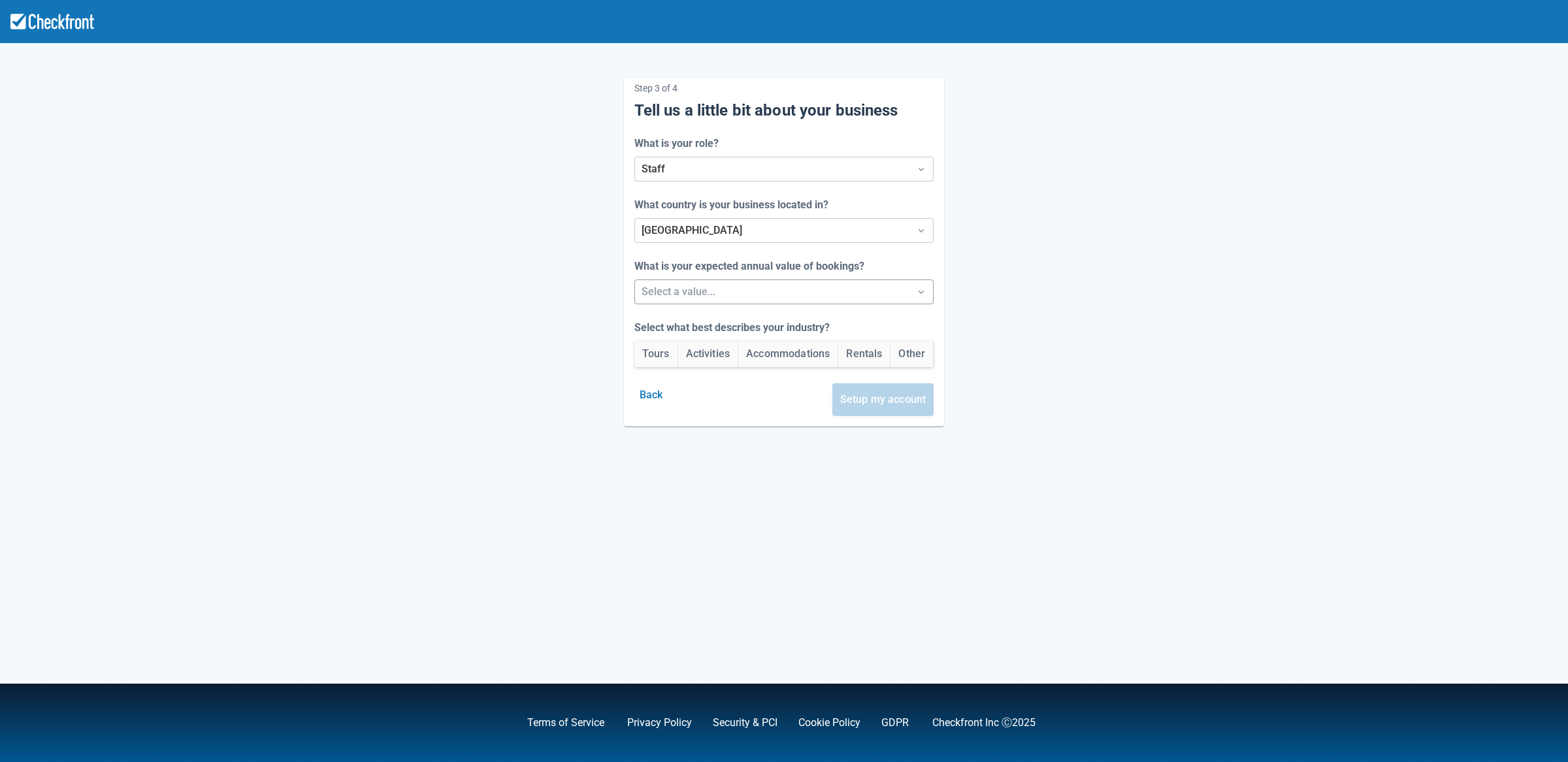
click at [762, 301] on div at bounding box center [773, 291] width 262 height 18
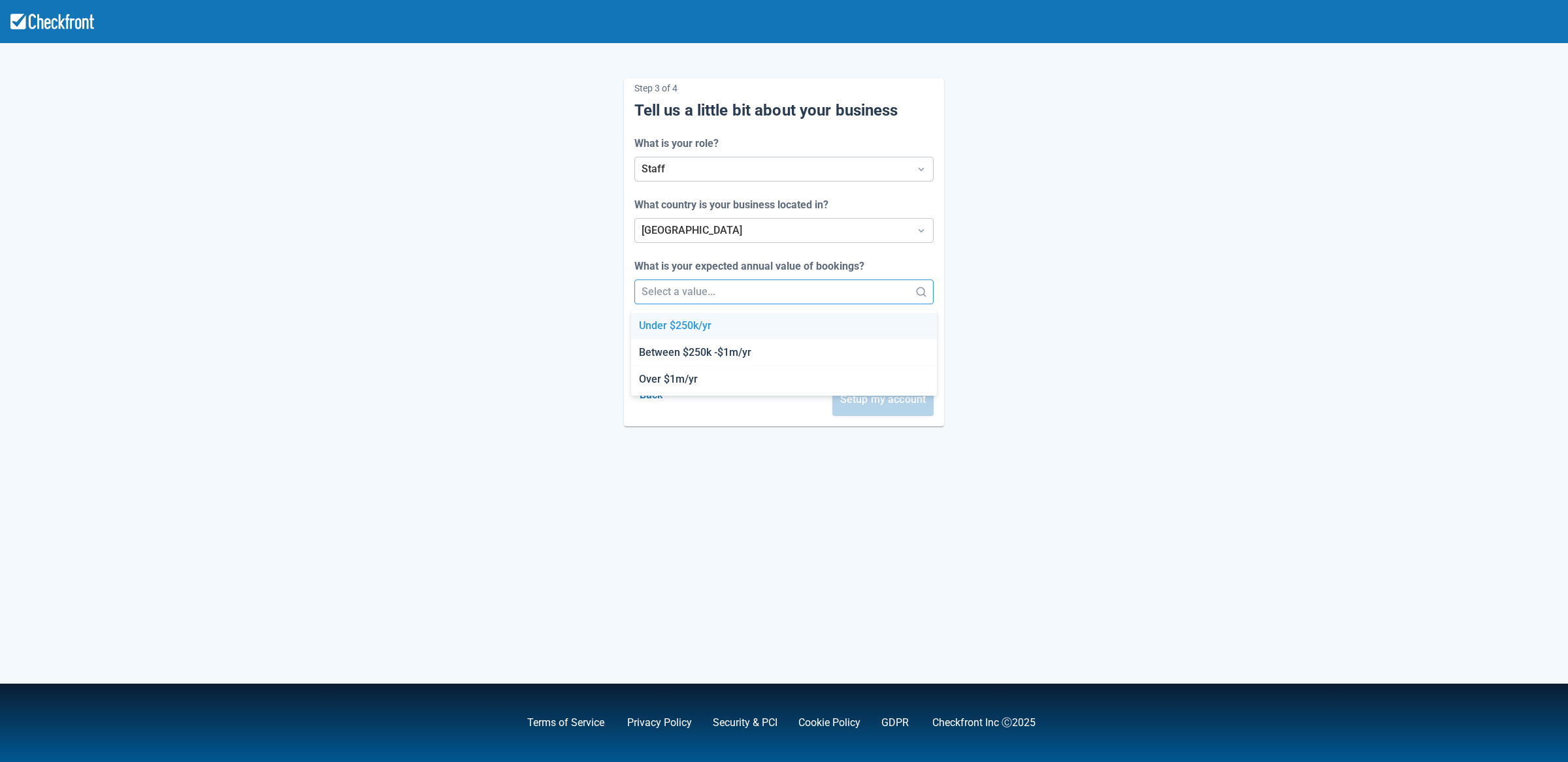
click at [751, 320] on div "Under $250k/yr" at bounding box center [784, 326] width 306 height 27
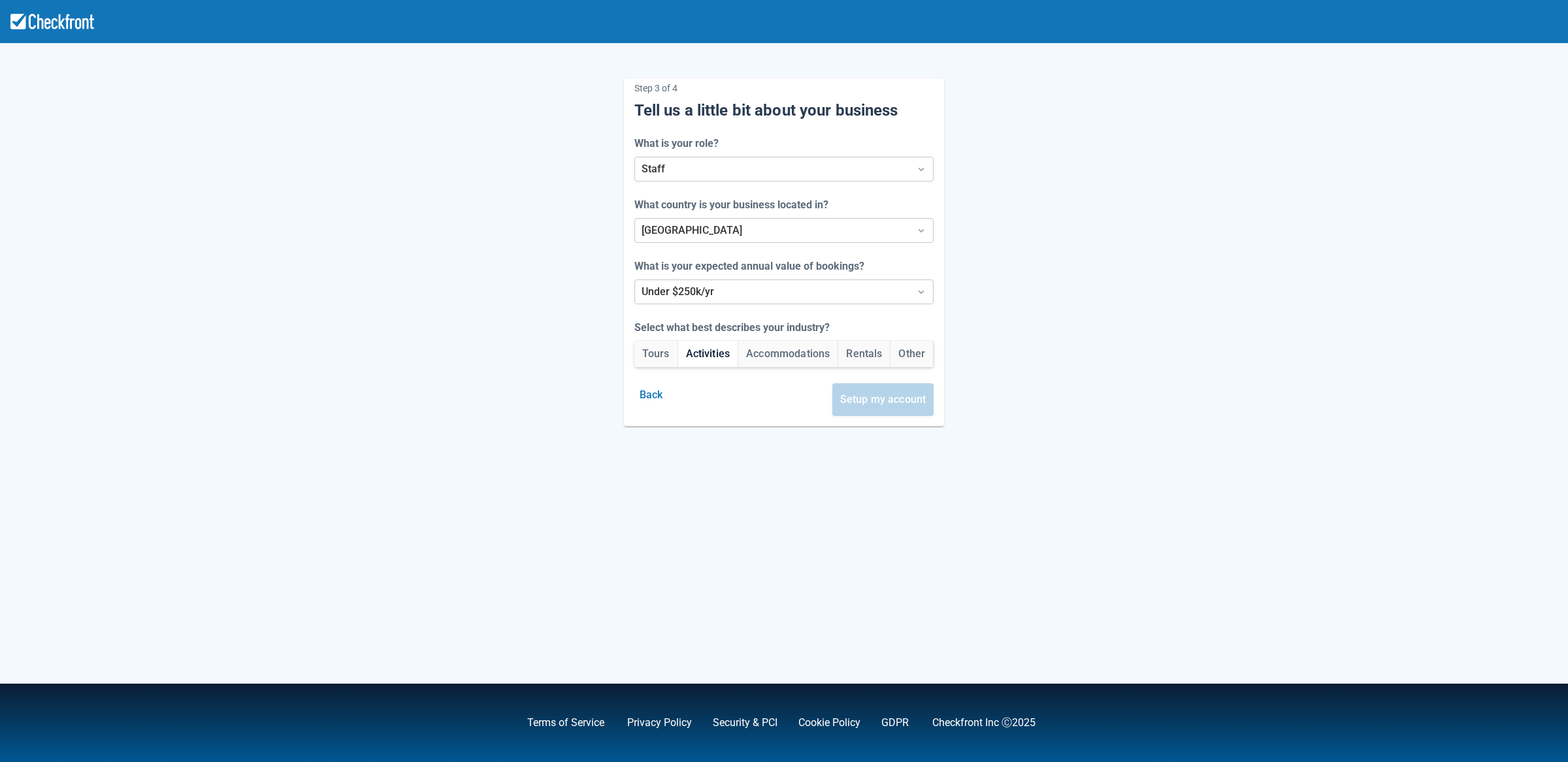
click at [700, 352] on button "Activities" at bounding box center [708, 353] width 60 height 26
click at [877, 394] on button "Setup my account" at bounding box center [883, 399] width 102 height 32
